Goal: Information Seeking & Learning: Learn about a topic

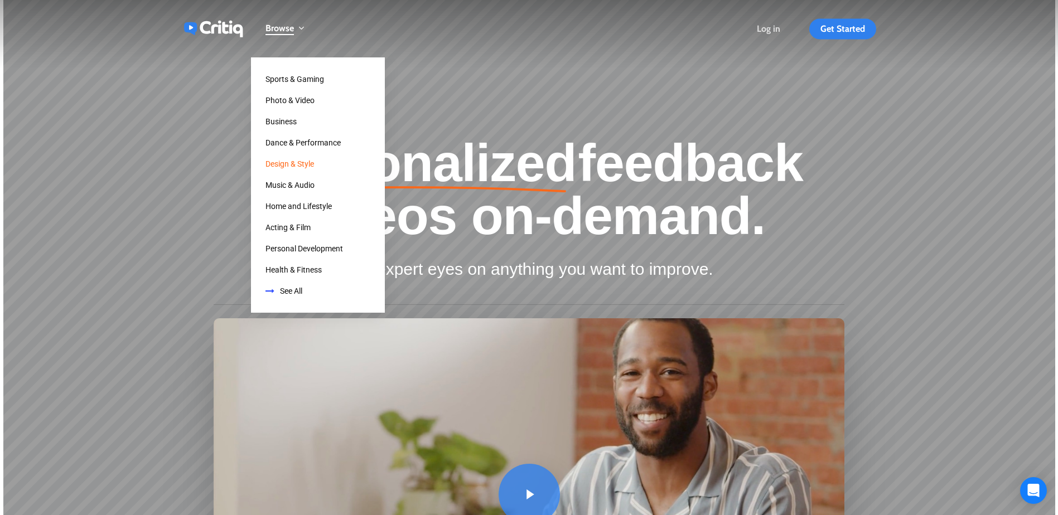
click at [293, 164] on span "Design & Style" at bounding box center [290, 164] width 49 height 9
